Goal: Task Accomplishment & Management: Manage account settings

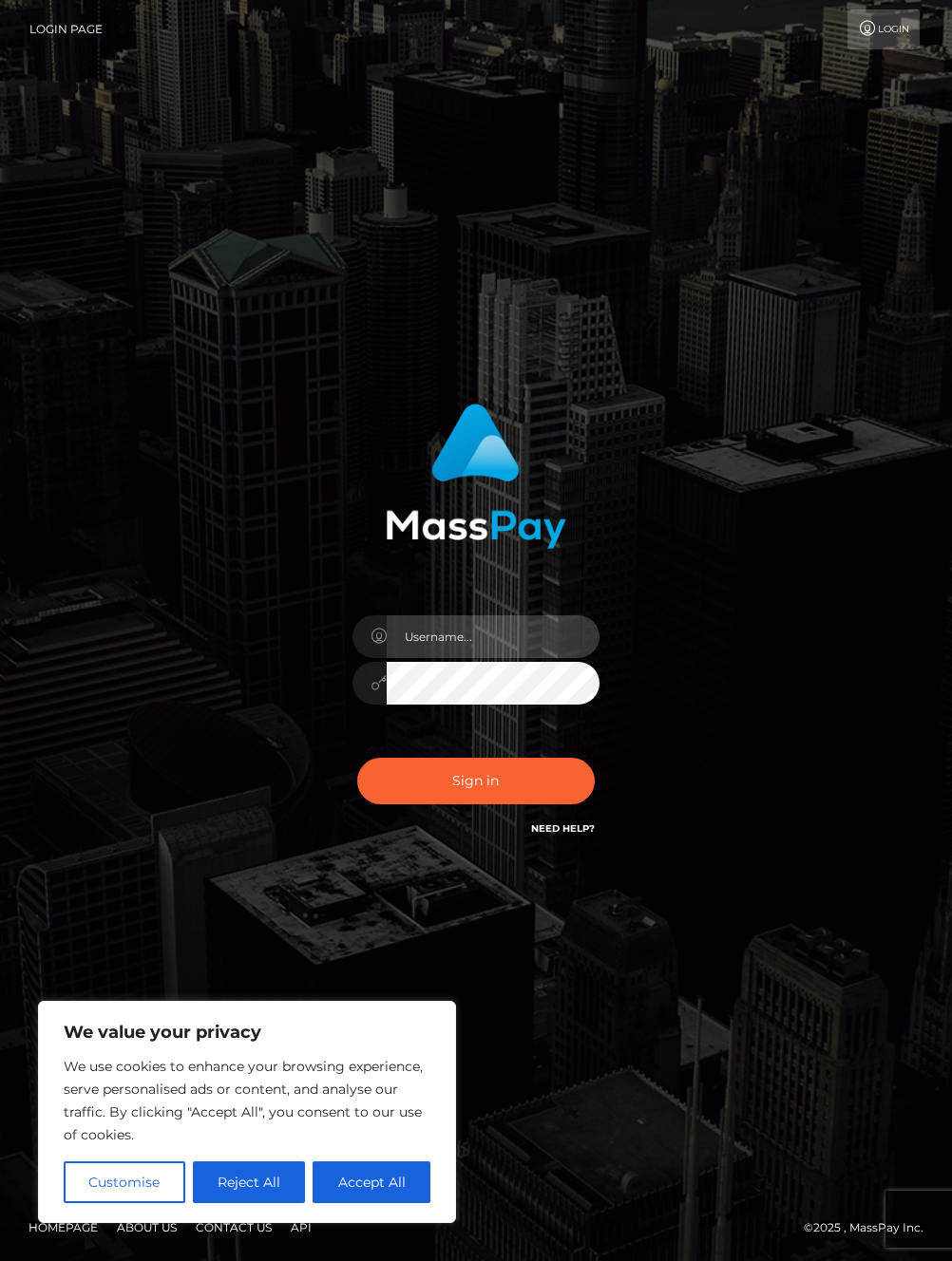
click at [490, 644] on input "text" at bounding box center [493, 637] width 213 height 43
type input "loganl"
click at [385, 1166] on button "Accept All" at bounding box center [371, 1182] width 118 height 42
checkbox input "true"
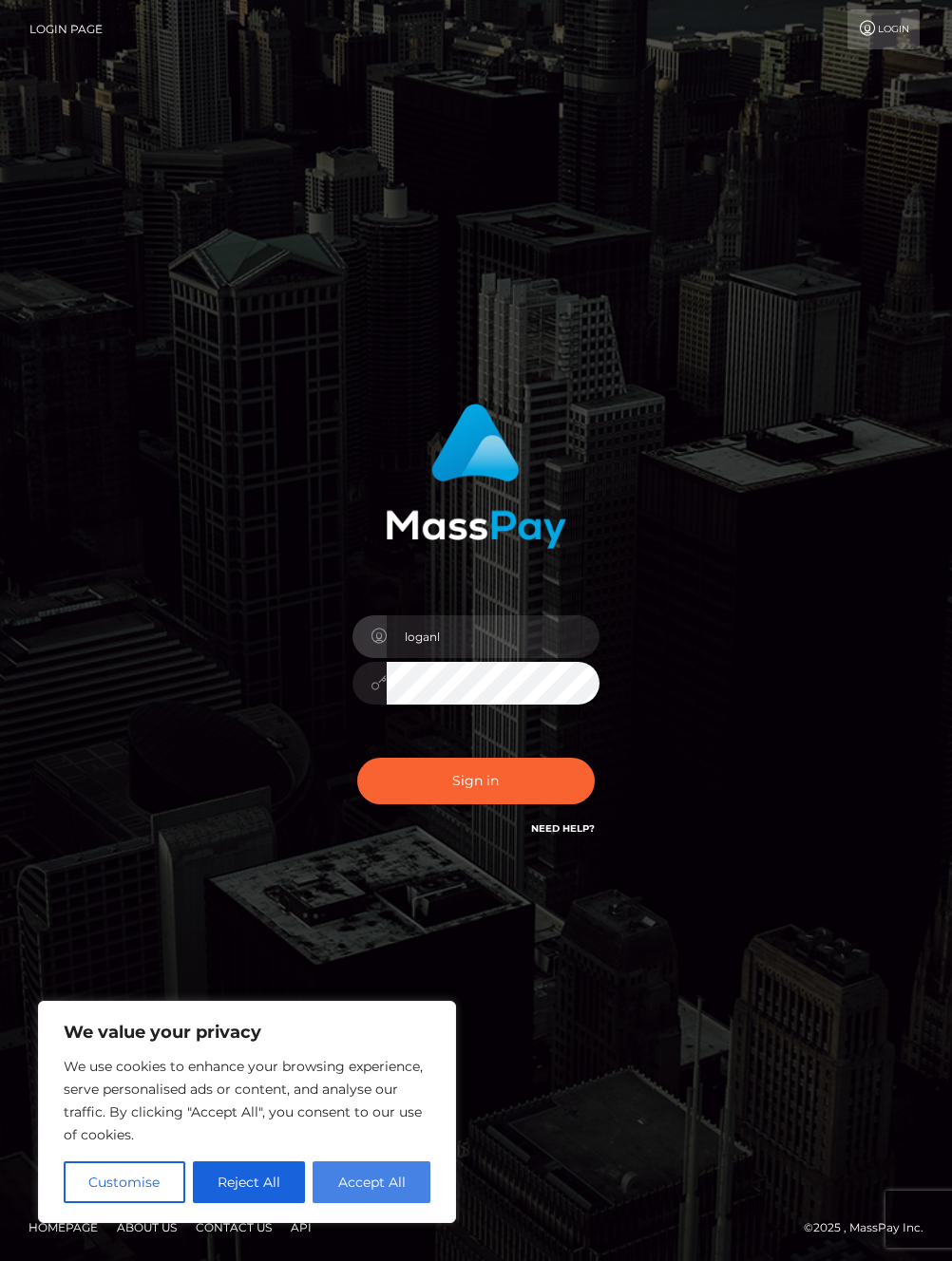
checkbox input "true"
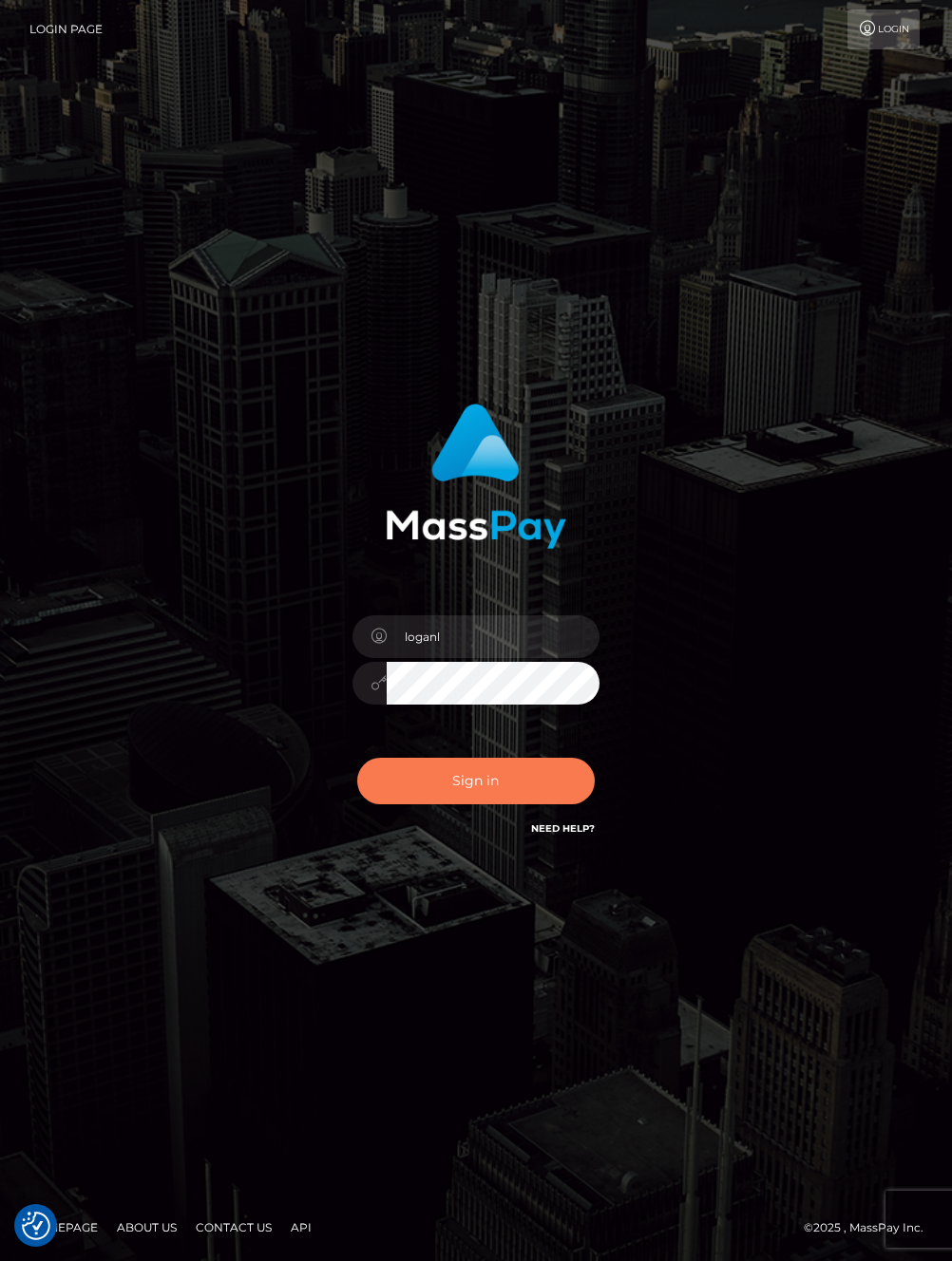
click at [452, 803] on button "Sign in" at bounding box center [475, 781] width 238 height 47
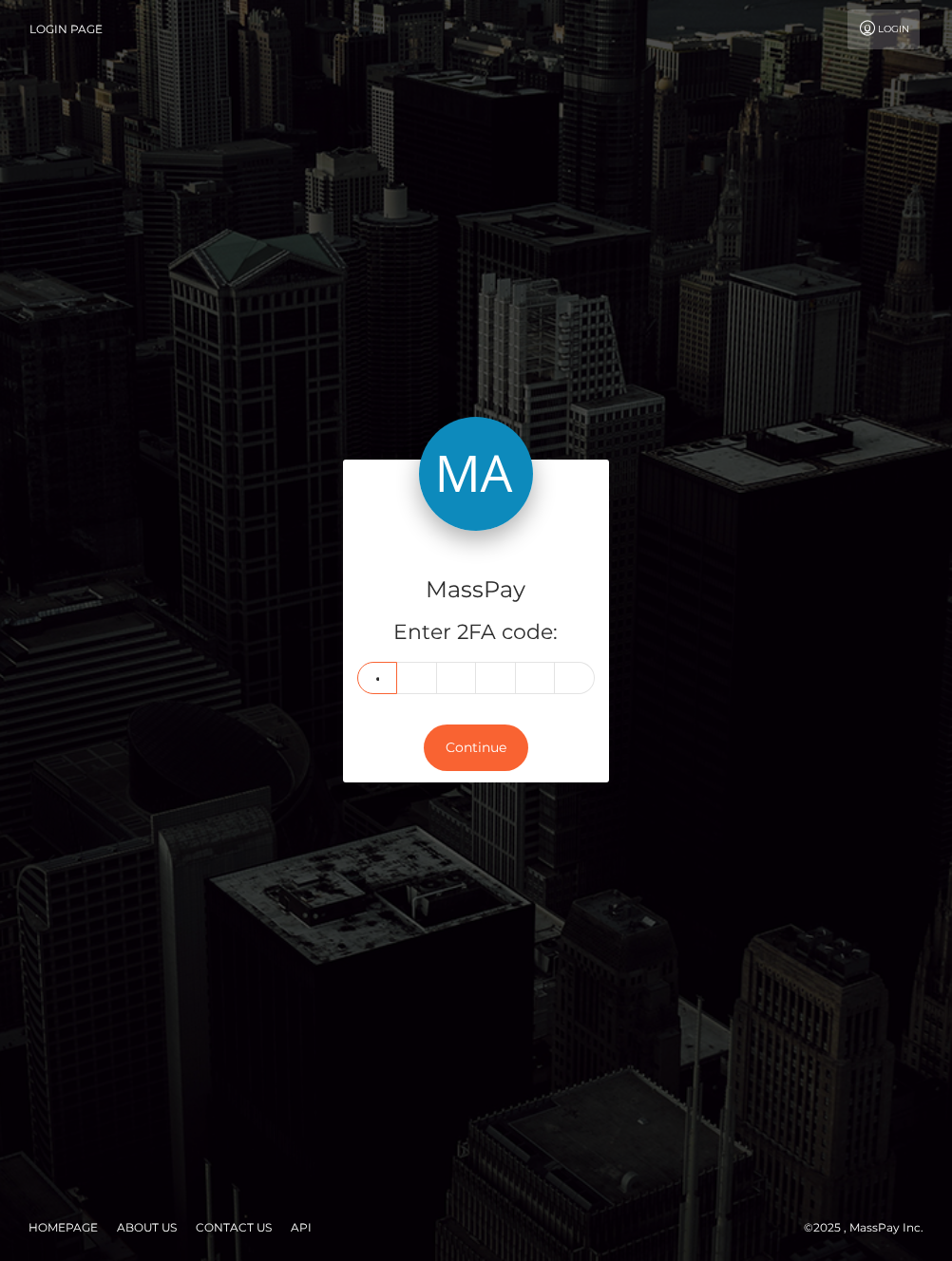
type input "5"
type input "6"
type input "4"
type input "2"
type input "6"
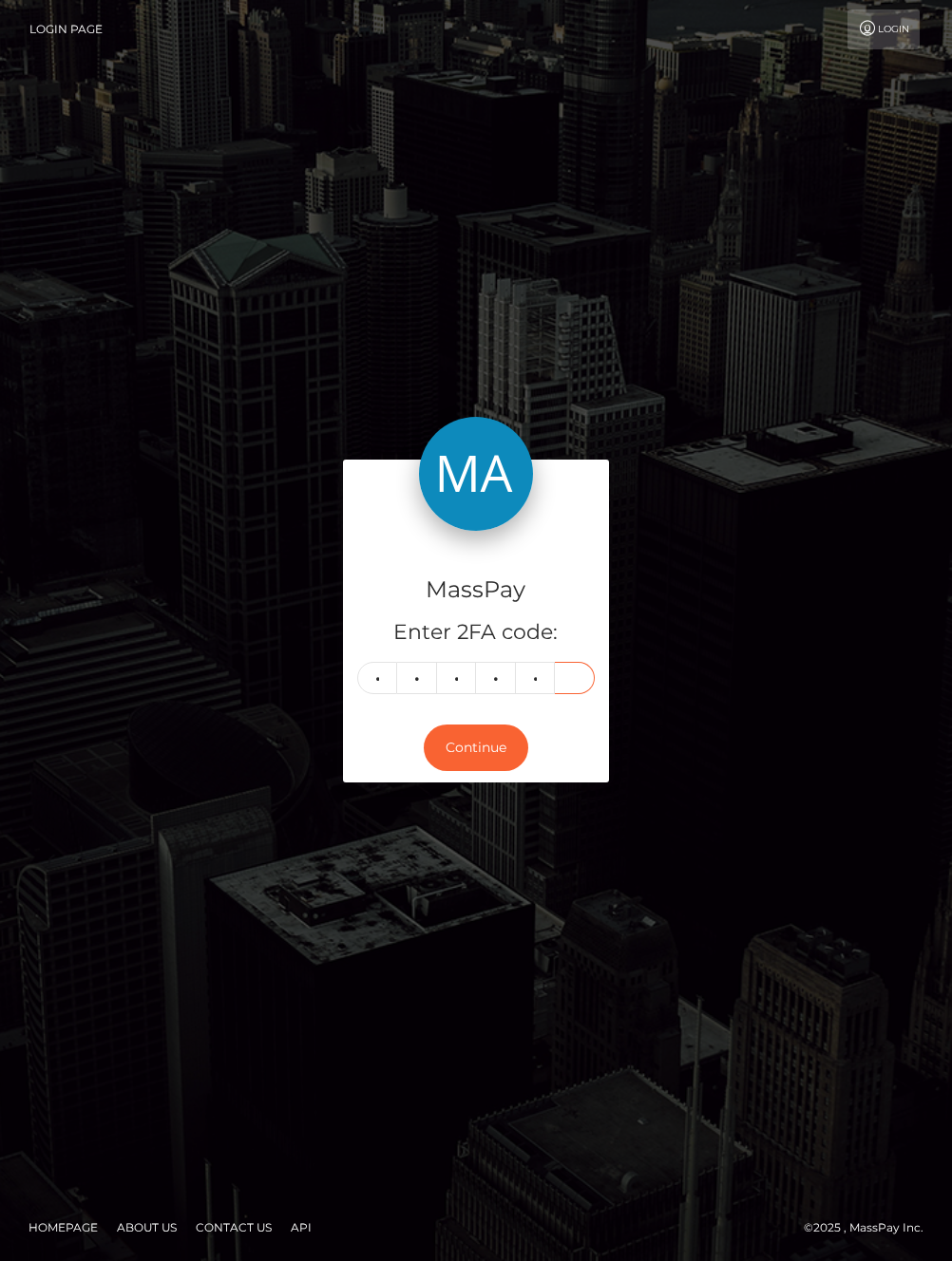
type input "3"
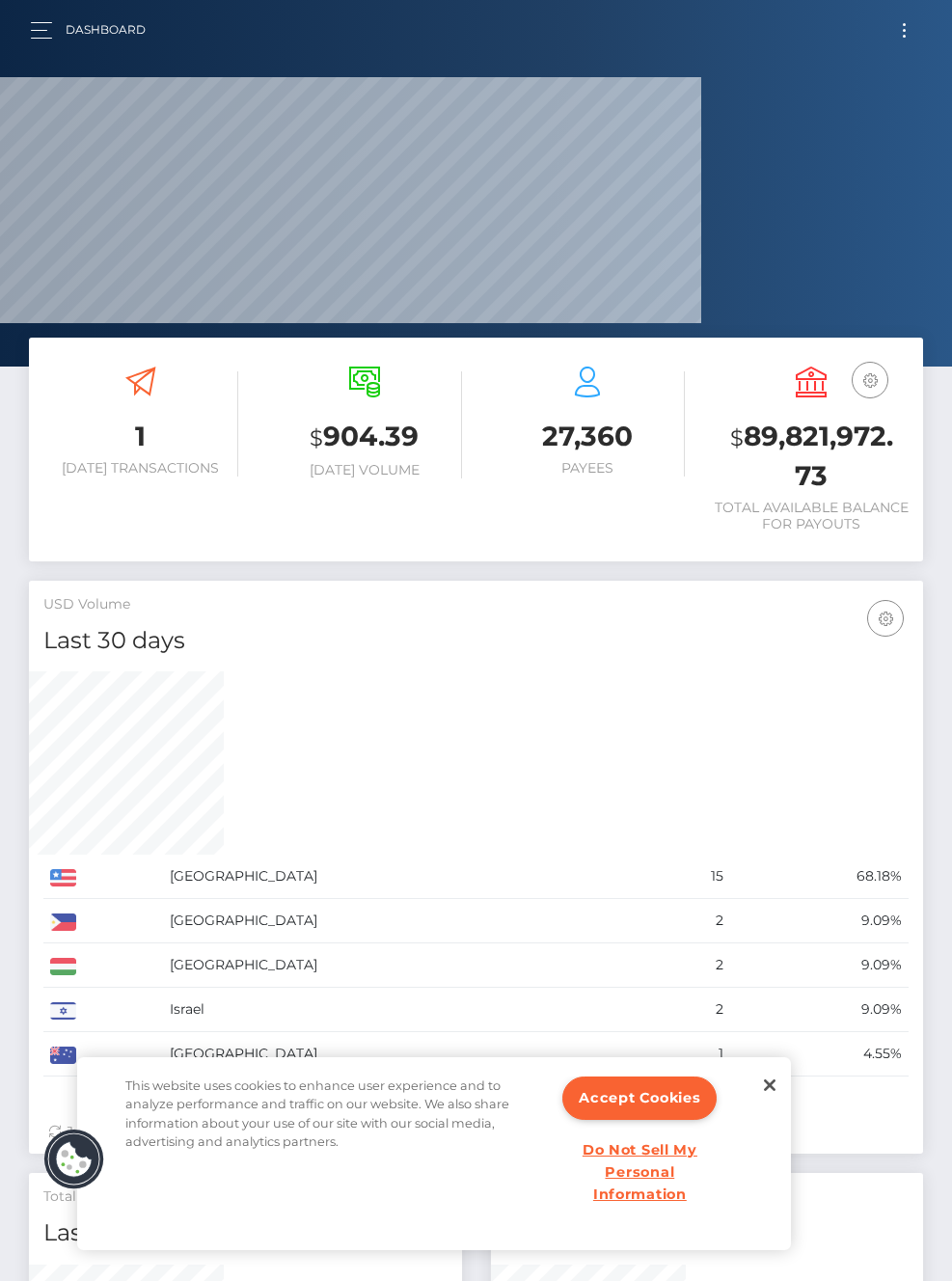
scroll to position [375, 196]
click at [627, 1094] on button "Accept Cookies" at bounding box center [639, 1099] width 155 height 43
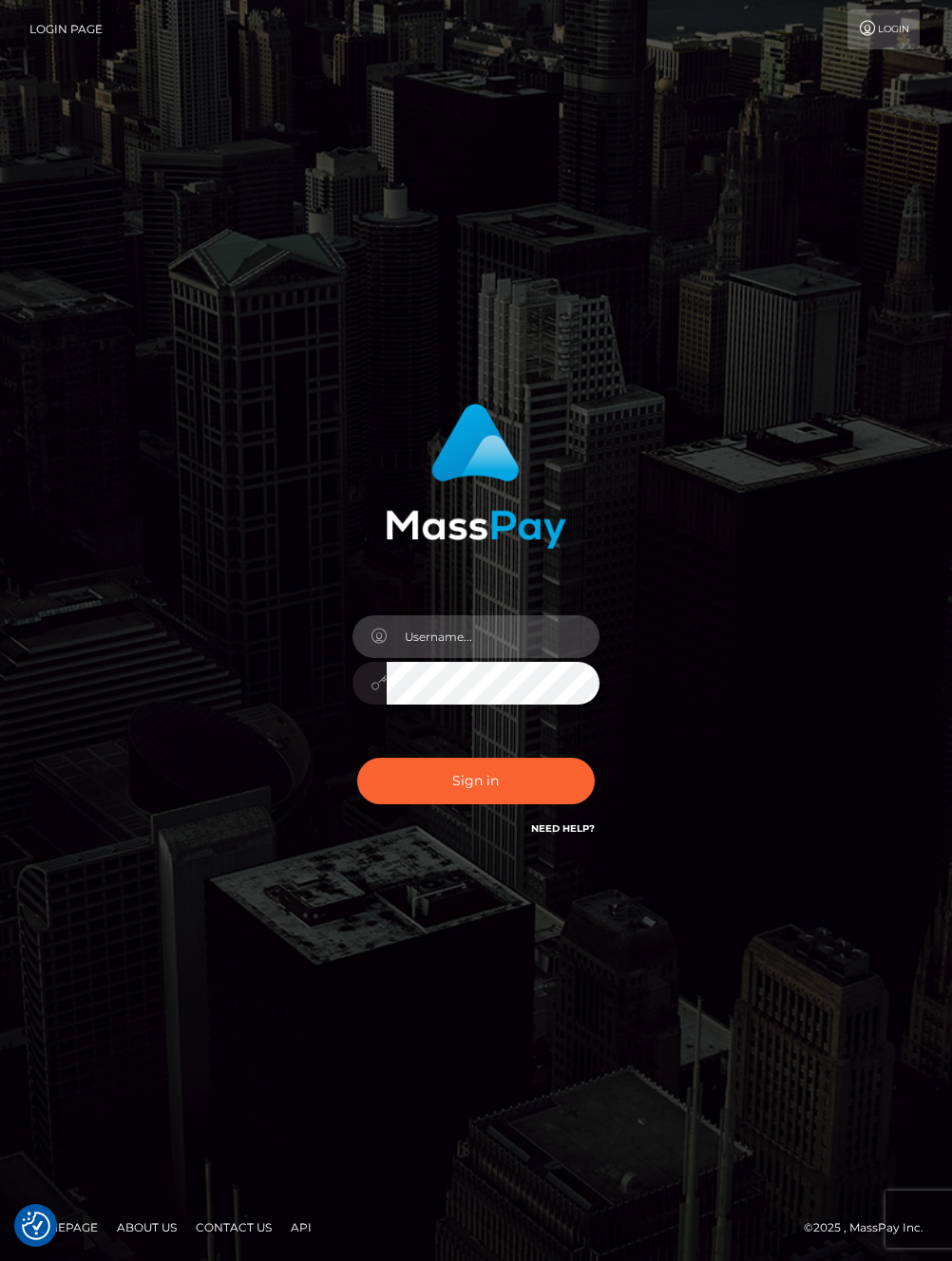
click at [491, 650] on input "text" at bounding box center [493, 637] width 213 height 43
type input "[EMAIL_ADDRESS][DOMAIN_NAME]"
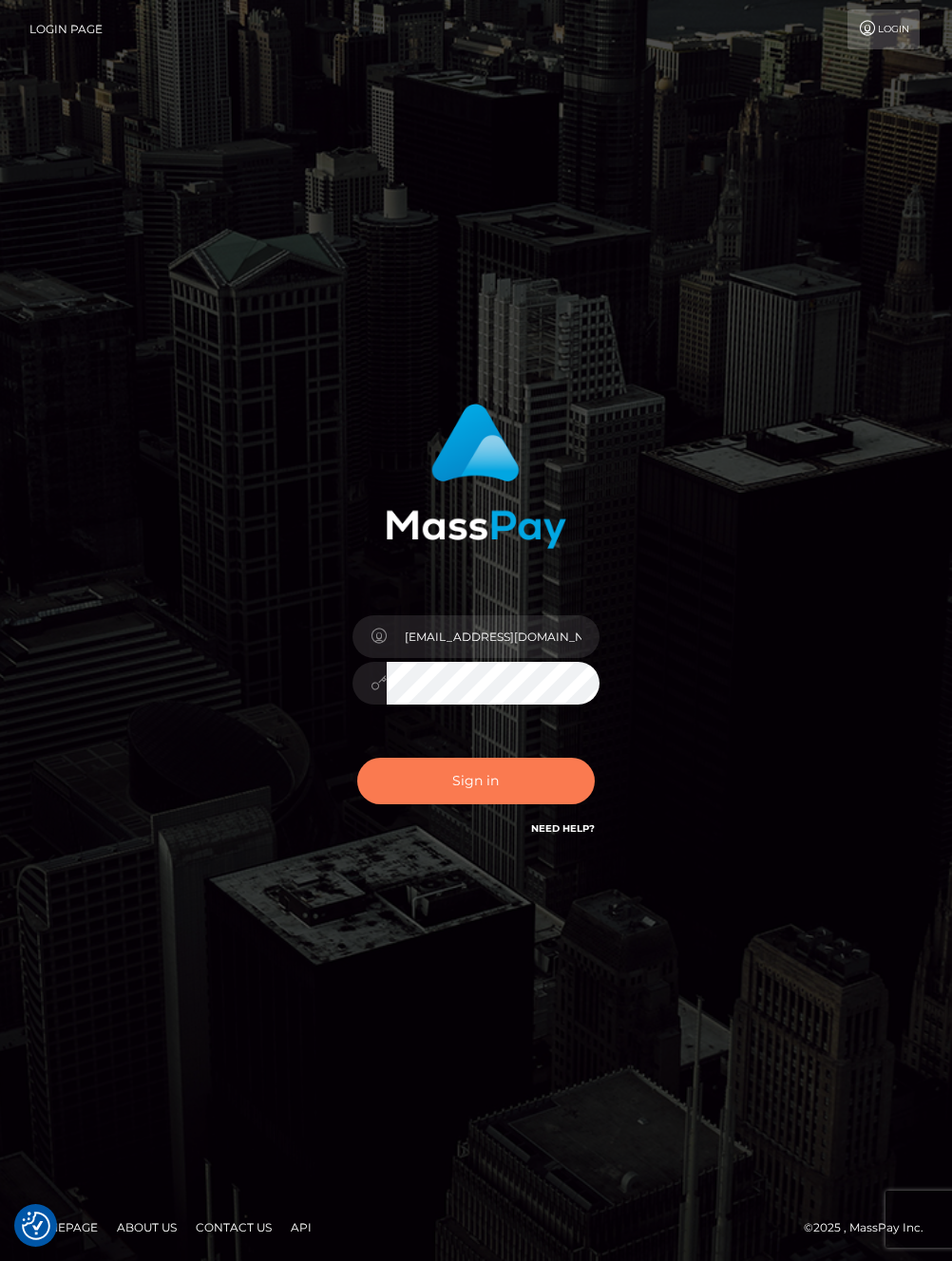
click at [487, 803] on button "Sign in" at bounding box center [475, 781] width 238 height 47
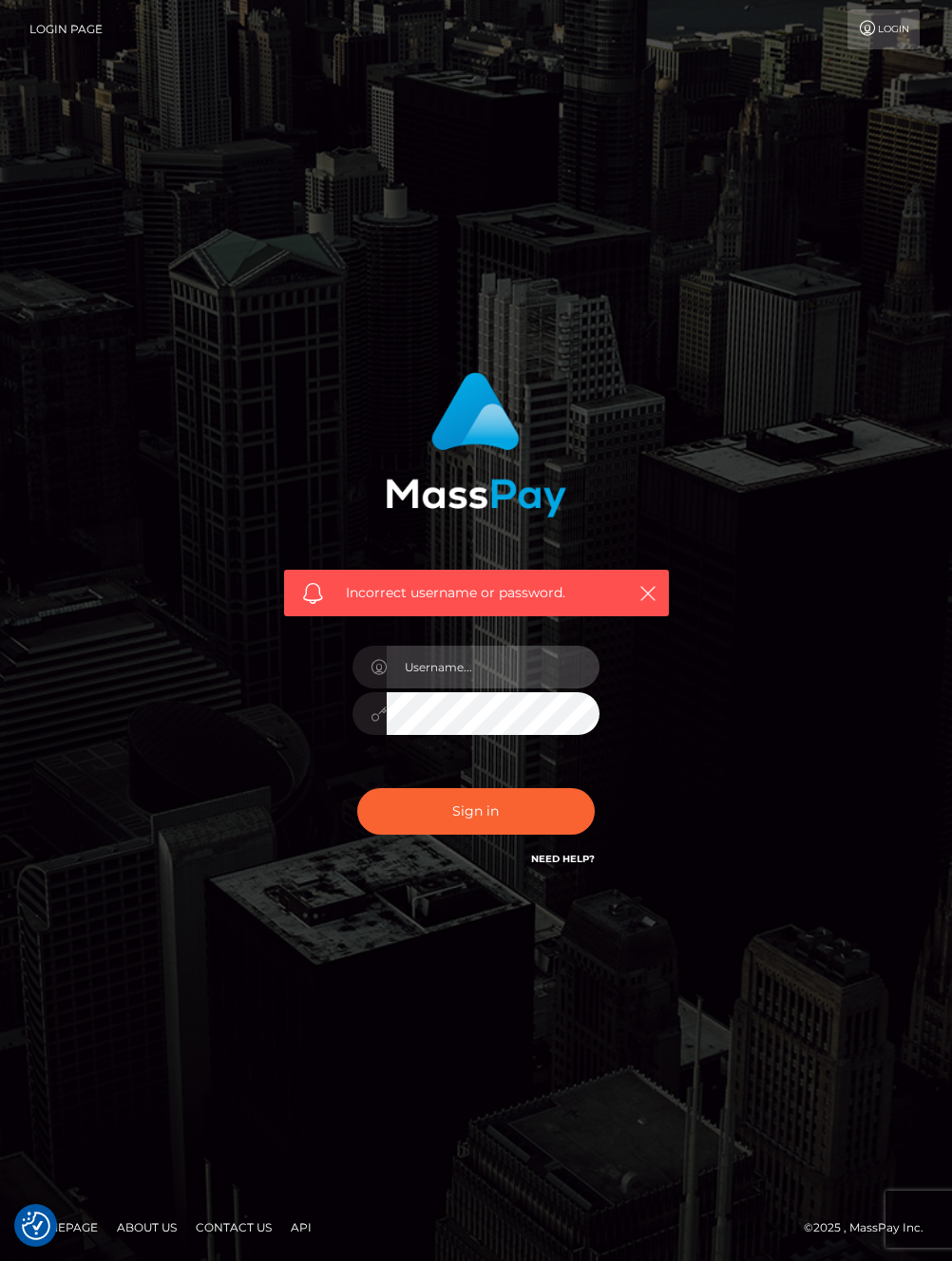
click at [486, 669] on input "text" at bounding box center [493, 667] width 213 height 43
type input "loganl"
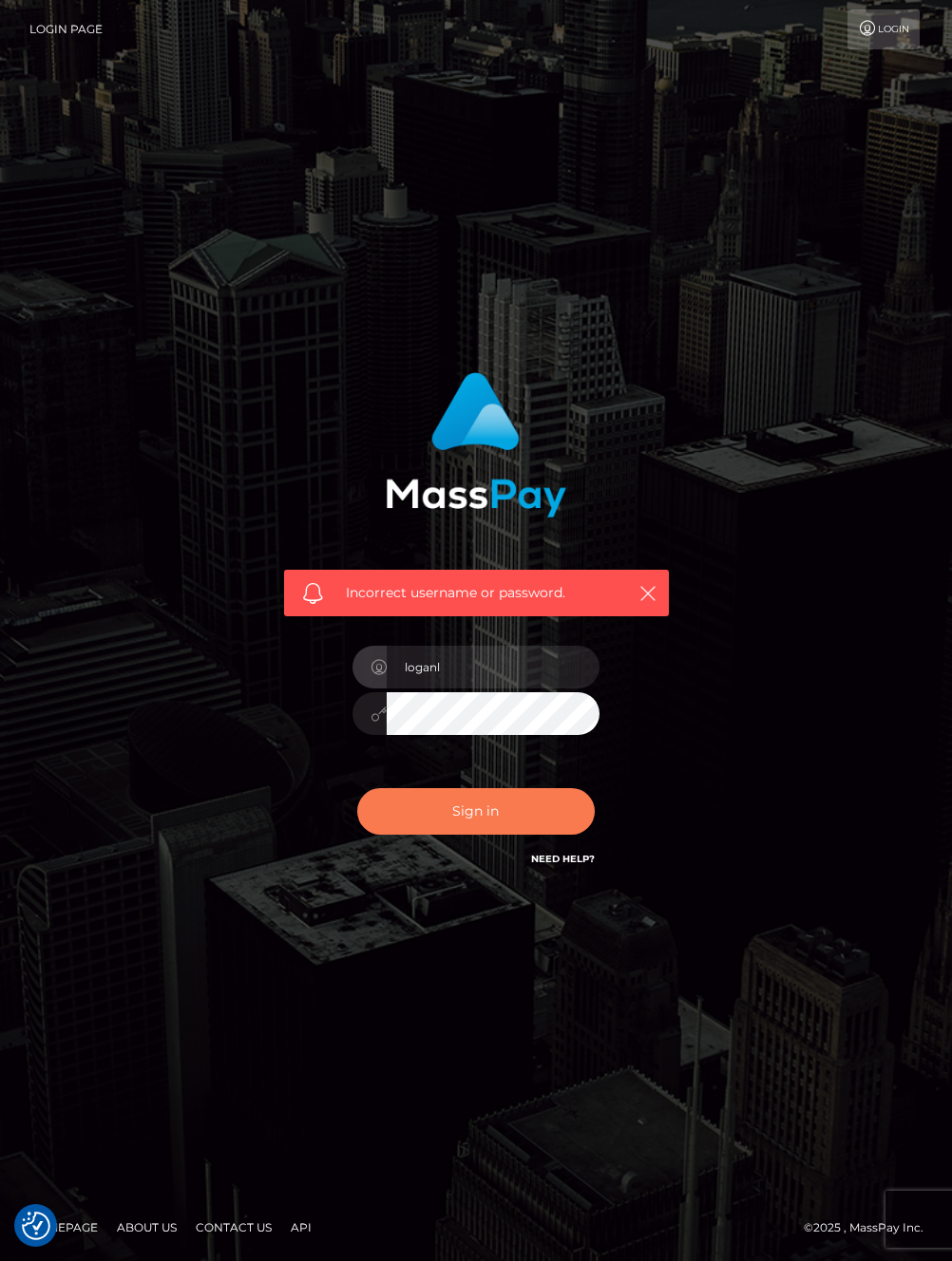
click at [433, 822] on button "Sign in" at bounding box center [475, 811] width 238 height 47
click at [645, 595] on icon "button" at bounding box center [649, 594] width 19 height 19
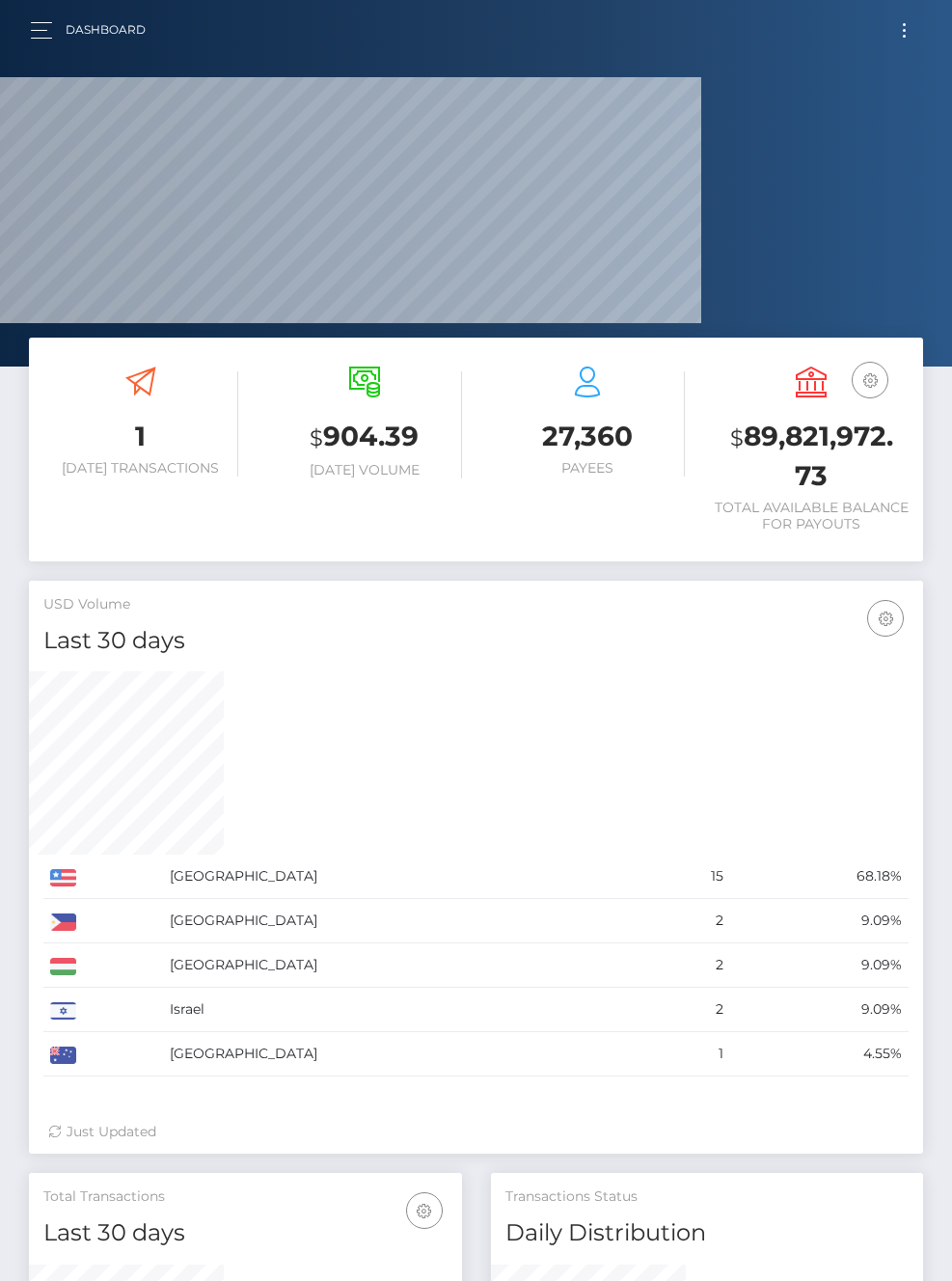
scroll to position [375, 196]
click at [0, 0] on icon at bounding box center [0, 0] width 0 height 0
click at [0, 0] on link "Edit Profile" at bounding box center [0, 0] width 0 height 0
